Goal: Task Accomplishment & Management: Use online tool/utility

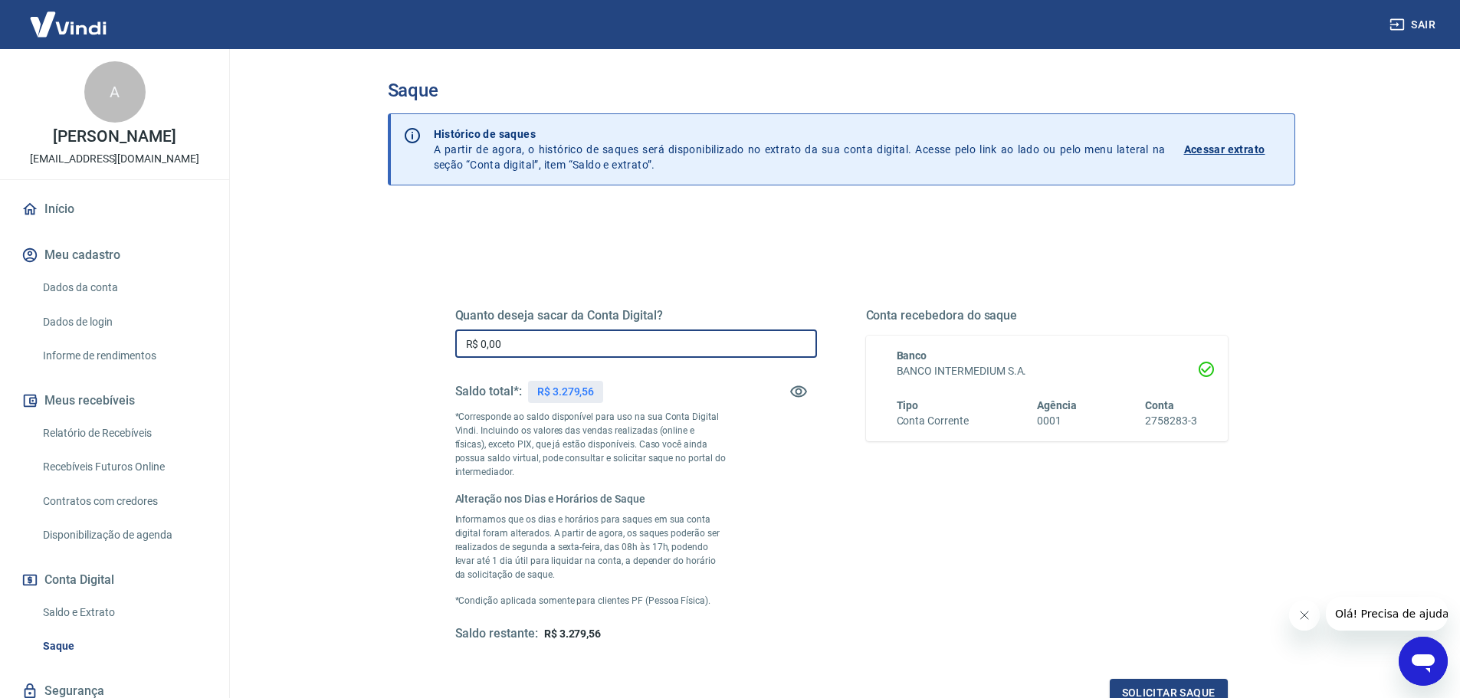
click at [522, 343] on input "R$ 0,00" at bounding box center [636, 343] width 362 height 28
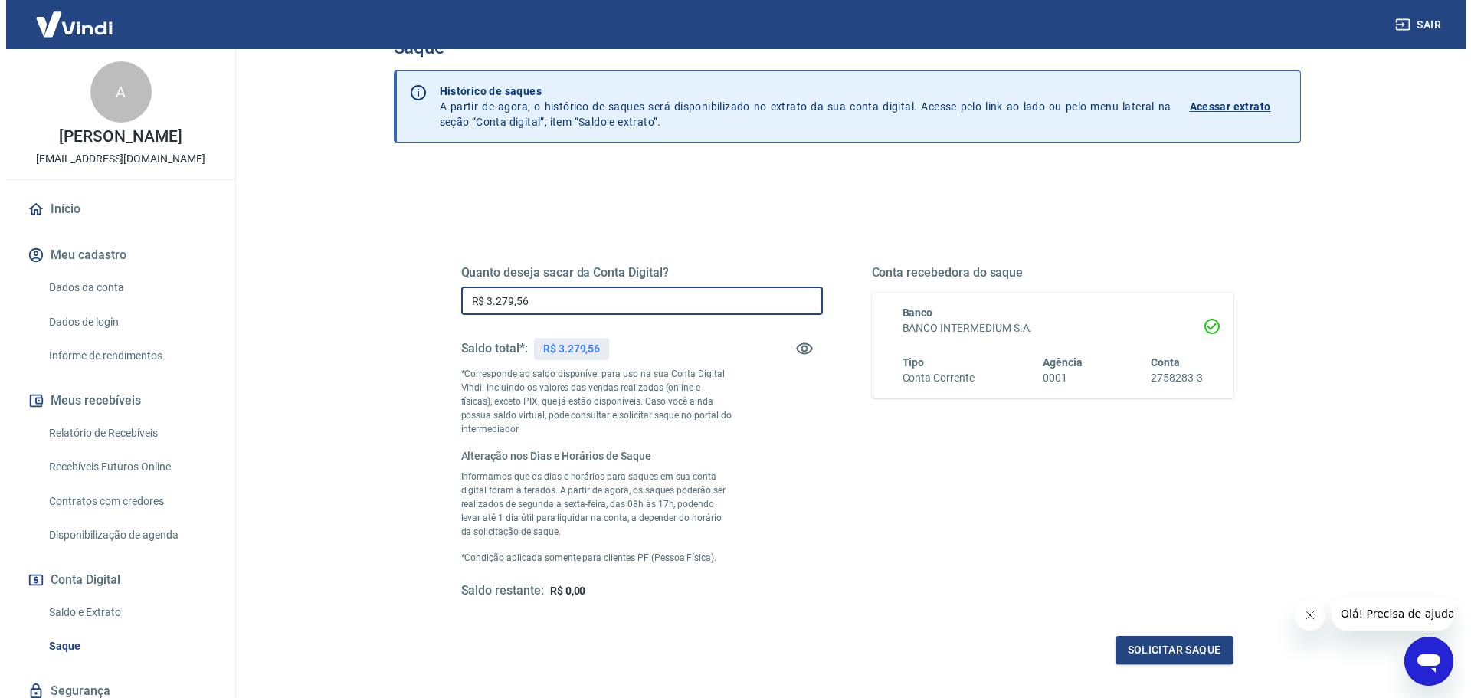
scroll to position [77, 0]
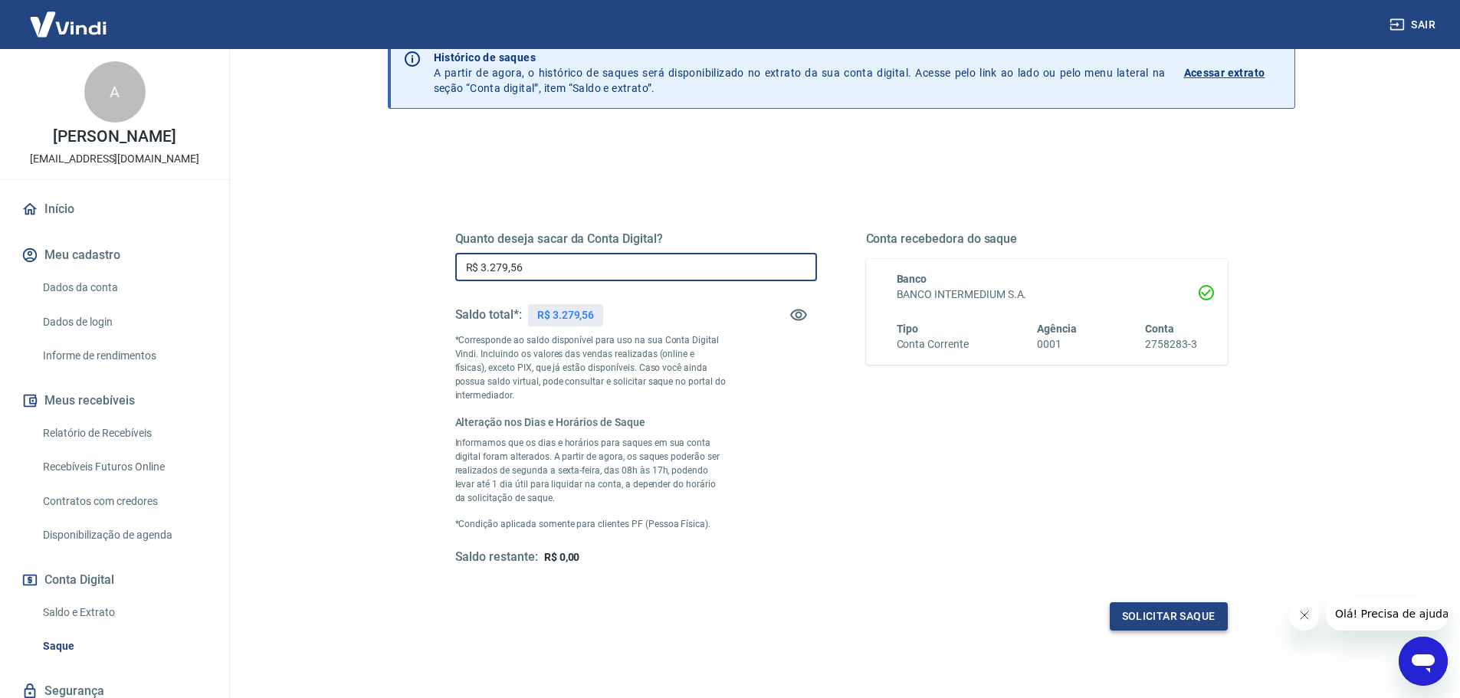
type input "R$ 3.279,56"
click at [1155, 617] on button "Solicitar saque" at bounding box center [1168, 616] width 118 height 28
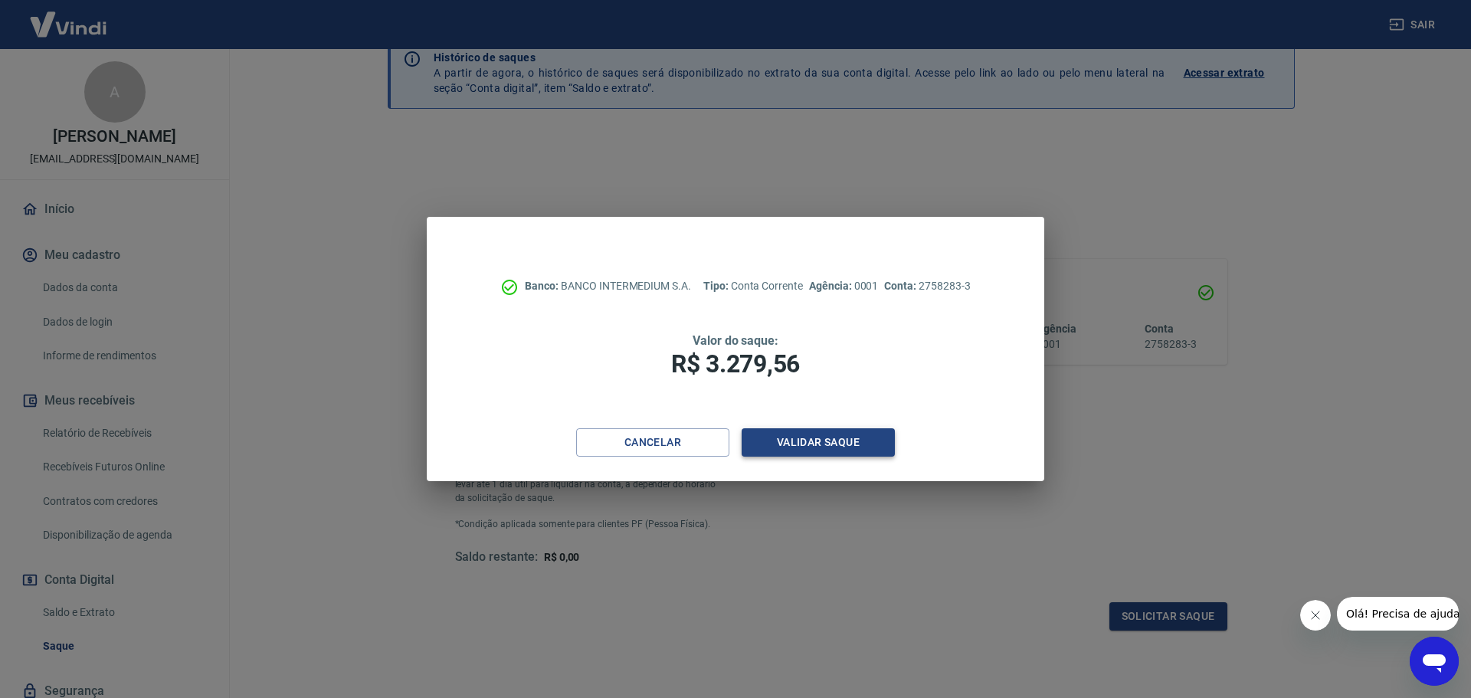
click at [827, 444] on button "Validar saque" at bounding box center [818, 442] width 153 height 28
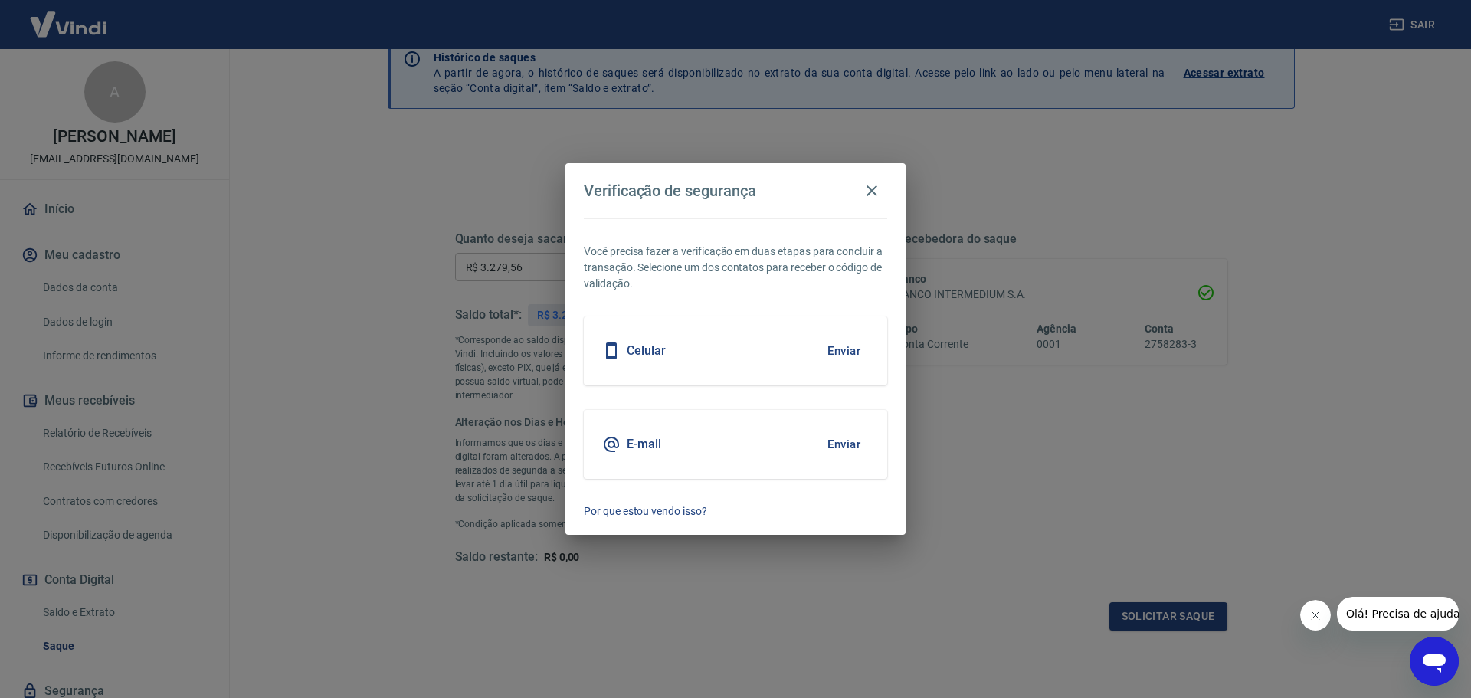
click at [841, 348] on button "Enviar" at bounding box center [844, 351] width 50 height 32
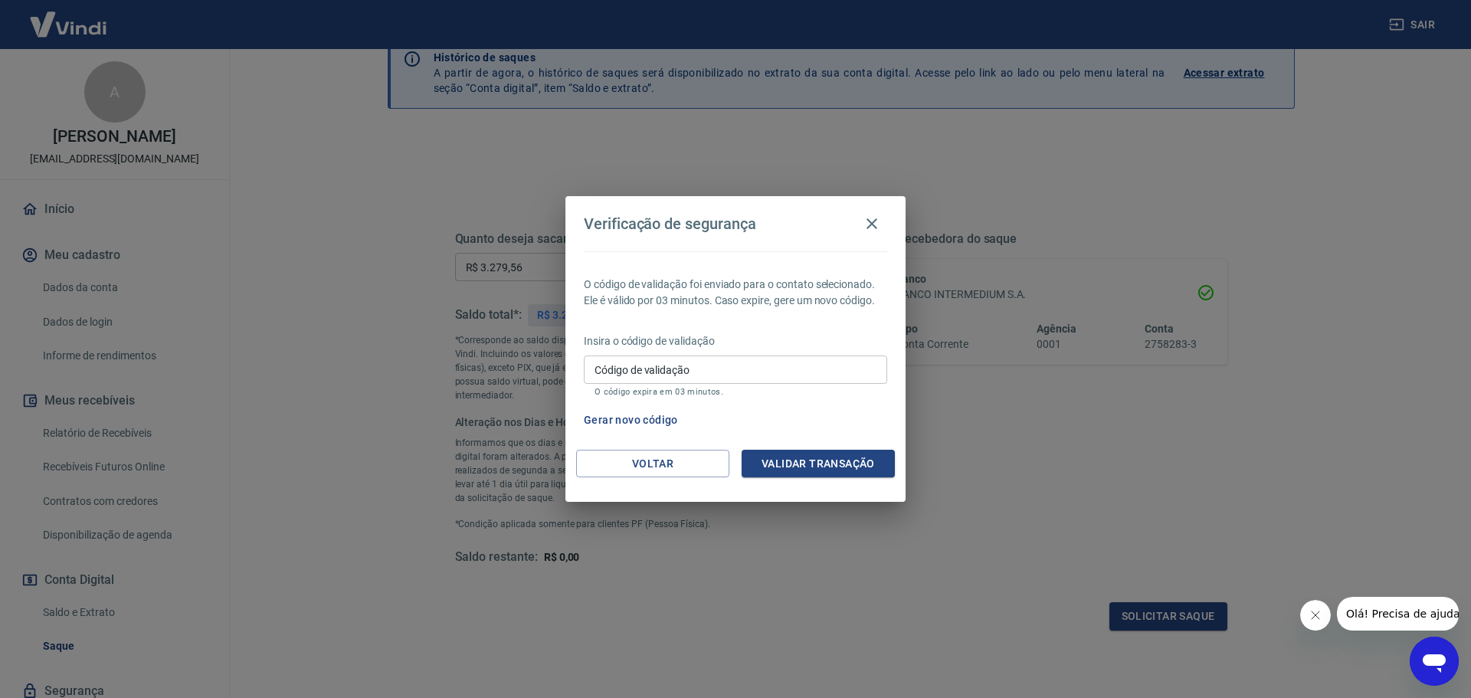
click at [778, 366] on input "Código de validação" at bounding box center [735, 370] width 303 height 28
type input "107745"
click at [815, 457] on button "Validar transação" at bounding box center [818, 464] width 153 height 28
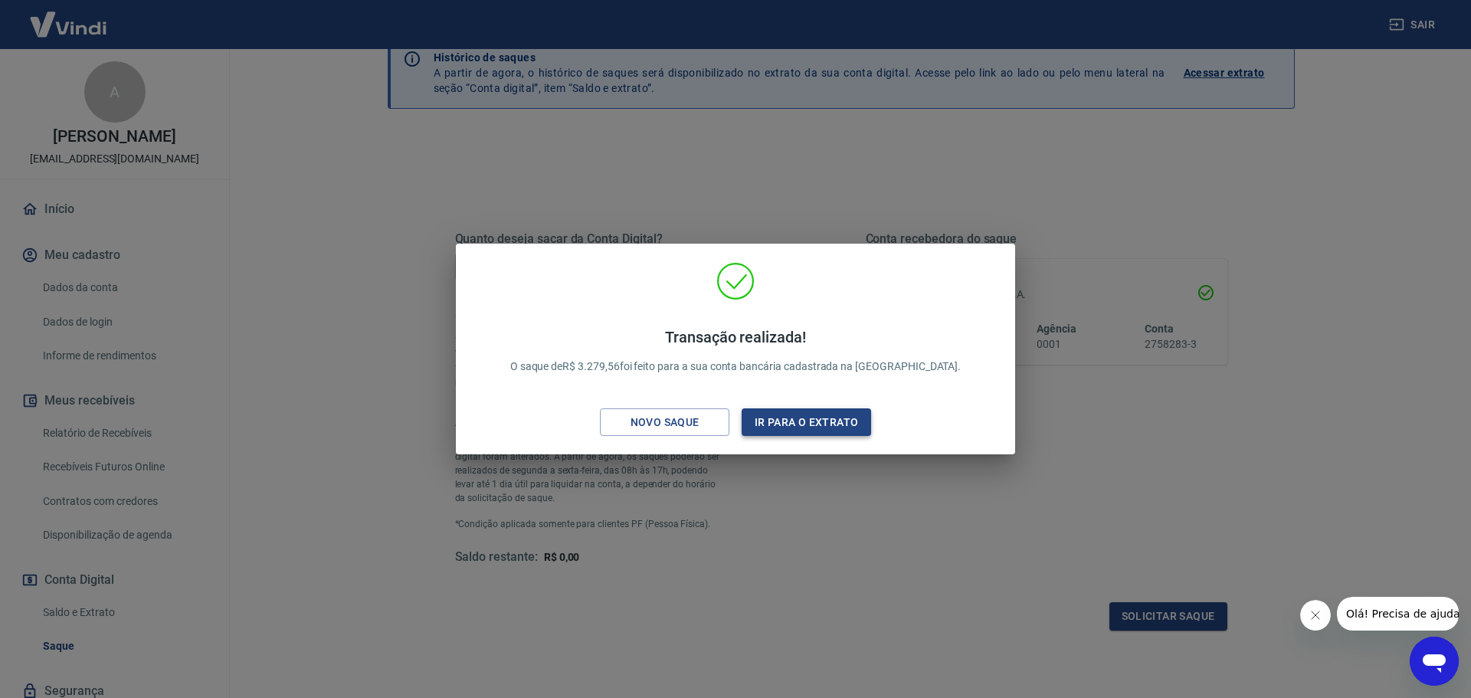
click at [813, 419] on button "Ir para o extrato" at bounding box center [806, 422] width 129 height 28
